Goal: Navigation & Orientation: Find specific page/section

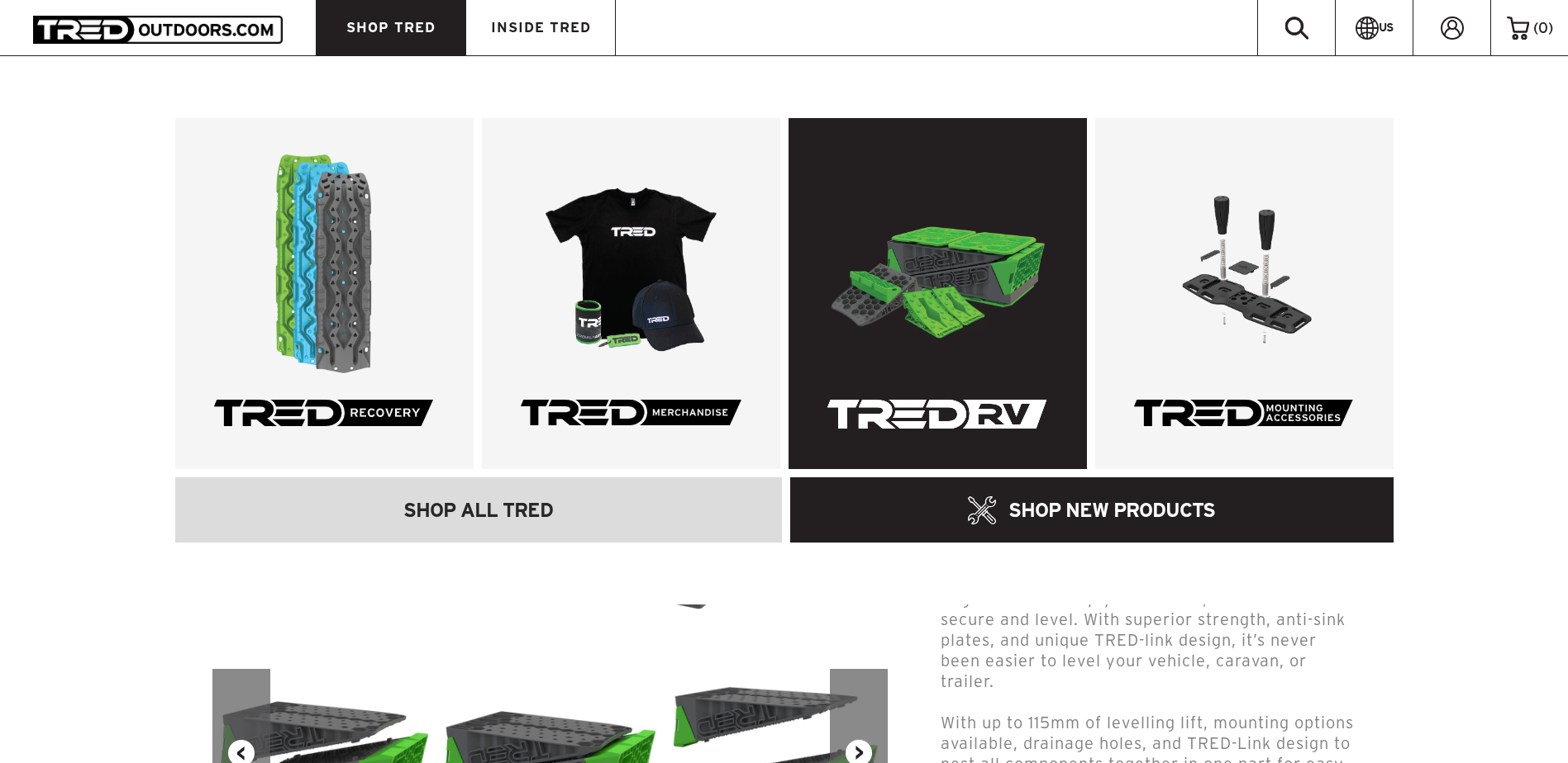
click at [964, 252] on link at bounding box center [937, 294] width 298 height 351
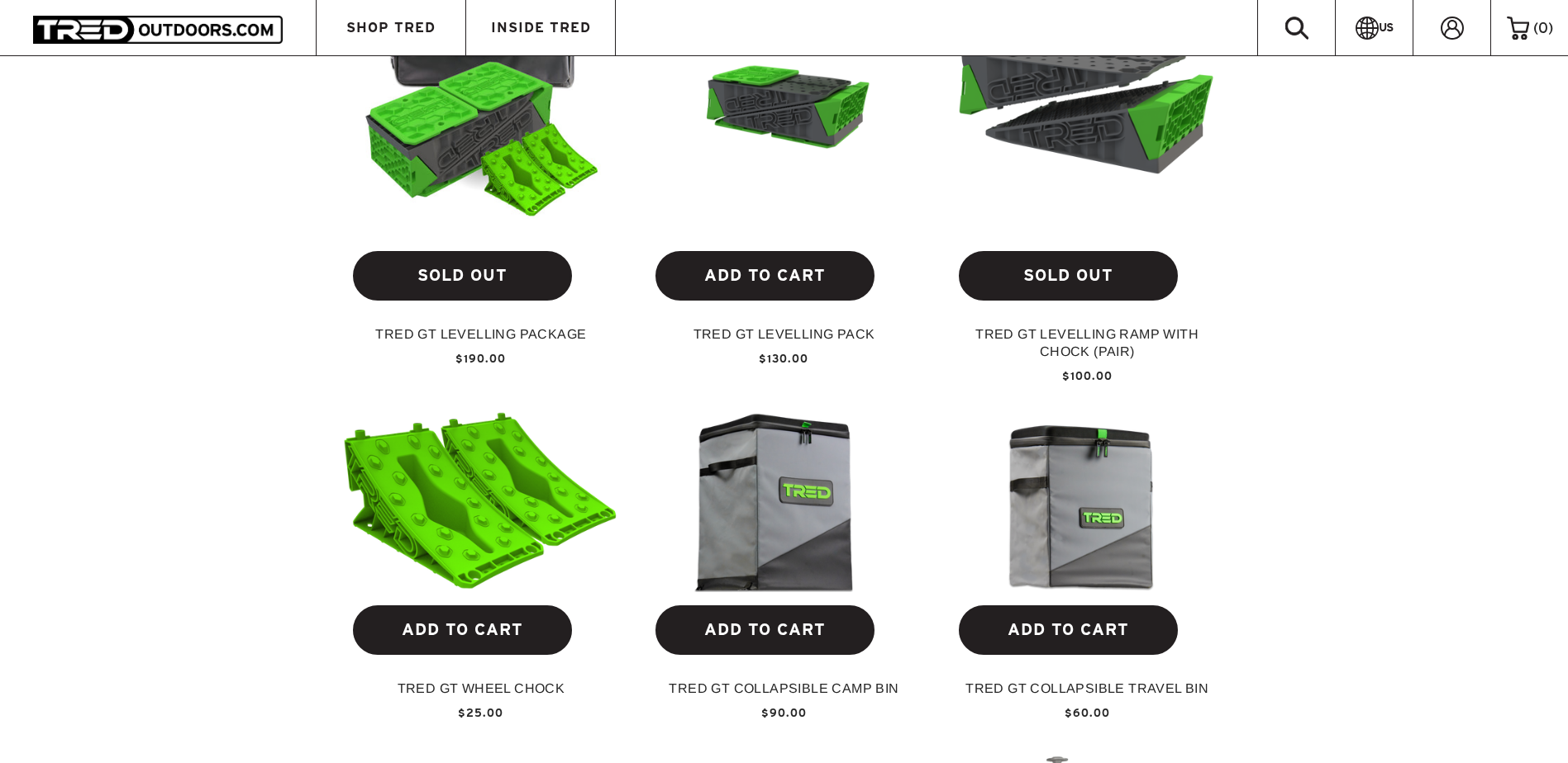
scroll to position [661, 0]
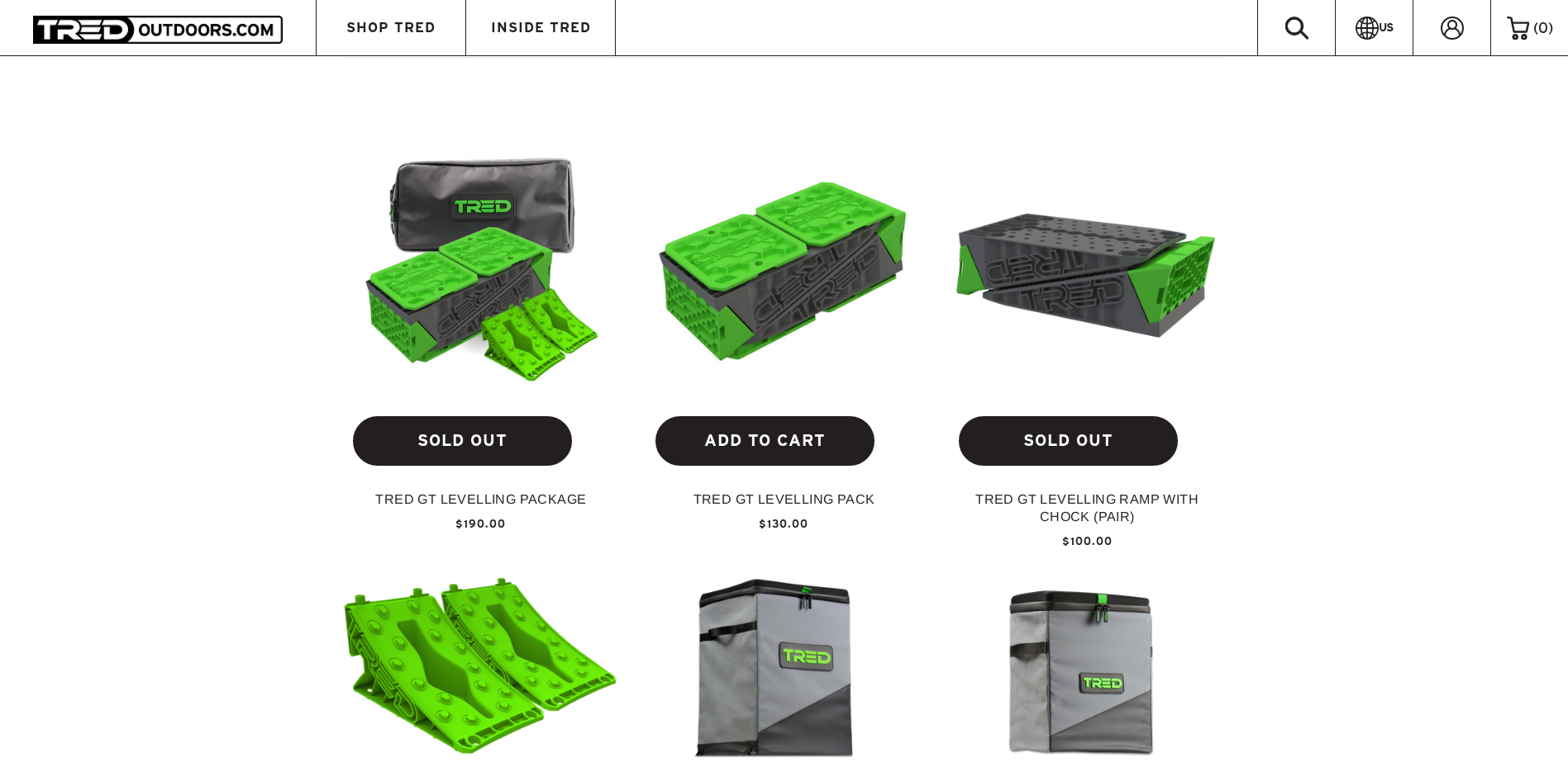
click at [1041, 244] on img at bounding box center [1087, 264] width 277 height 206
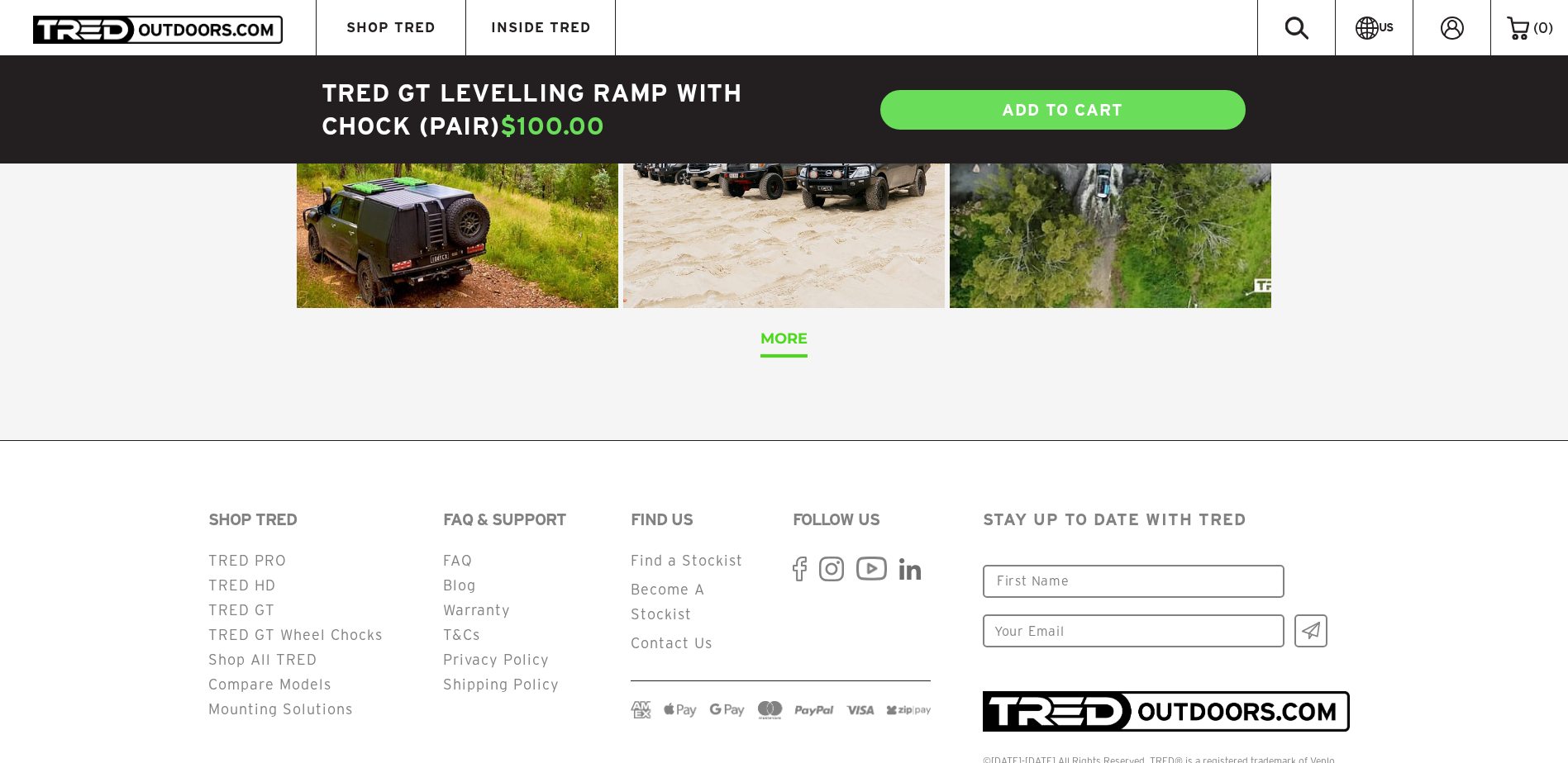
scroll to position [3307, 0]
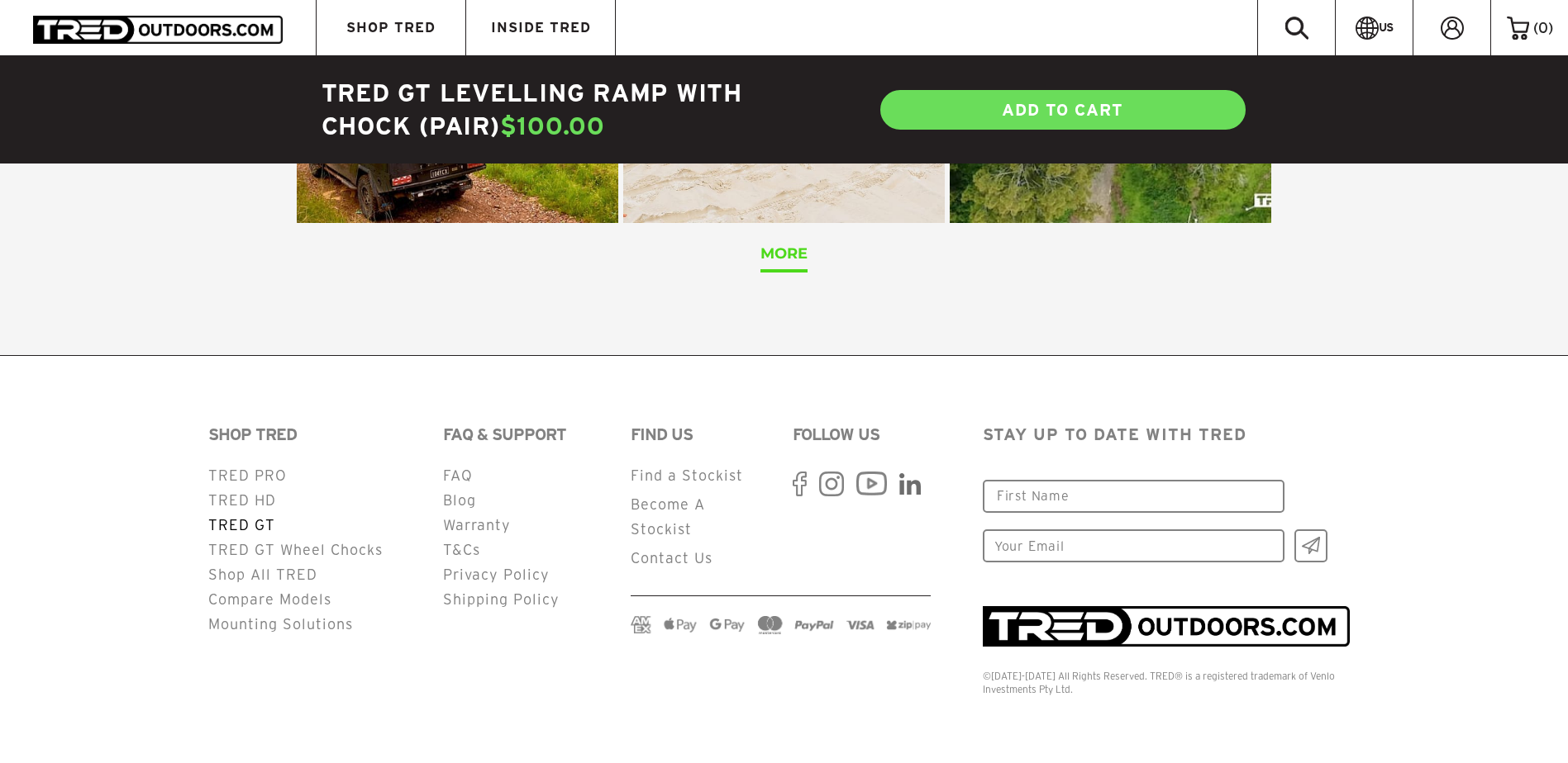
click at [255, 528] on link "TRED GT" at bounding box center [242, 524] width 67 height 16
click at [265, 553] on link "TRED GT Wheel Chocks" at bounding box center [296, 549] width 175 height 16
